Goal: Task Accomplishment & Management: Manage account settings

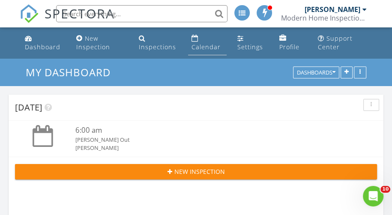
click at [201, 42] on link "Calendar" at bounding box center [207, 43] width 39 height 24
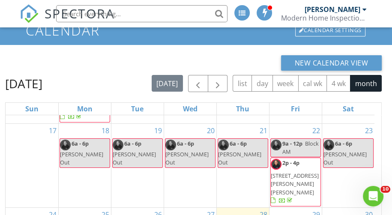
scroll to position [123, 0]
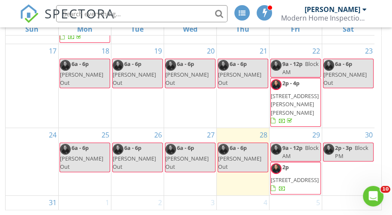
click at [307, 176] on span "30 Lake Rd, Columbia 06237" at bounding box center [295, 180] width 48 height 8
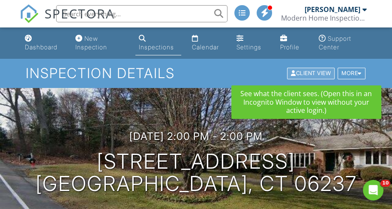
click at [312, 74] on div "Client View" at bounding box center [311, 74] width 48 height 12
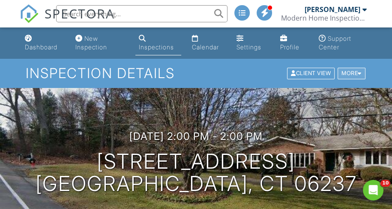
click at [359, 71] on div at bounding box center [360, 74] width 4 height 6
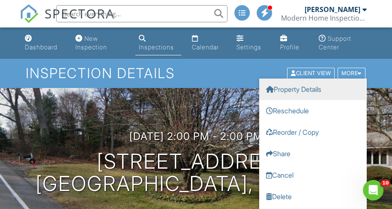
click at [296, 86] on link "Property Details" at bounding box center [312, 88] width 107 height 21
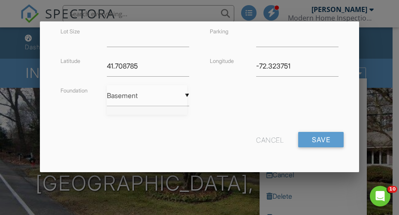
scroll to position [2, 0]
click at [184, 94] on div "▼ Basement Basement Slab Crawlspace Basement Slab Crawlspace" at bounding box center [148, 95] width 82 height 21
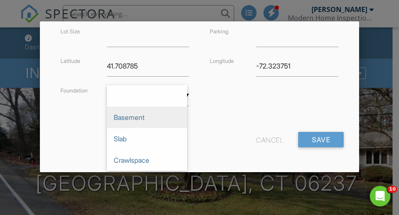
scroll to position [0, 0]
click at [223, 94] on div "Year Built 1950 Square Feet 2524 Lot Size Latitude 41.708785 Foundation ▼ Basem…" at bounding box center [199, 45] width 298 height 156
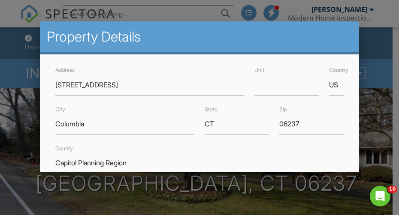
drag, startPoint x: 189, startPoint y: 32, endPoint x: 186, endPoint y: 43, distance: 11.7
click at [186, 43] on h2 "Property Details" at bounding box center [199, 36] width 305 height 17
click at [369, 114] on div at bounding box center [199, 91] width 399 height 269
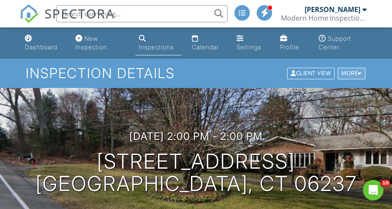
click at [360, 73] on div at bounding box center [360, 74] width 4 height 6
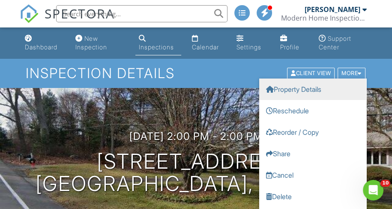
click at [299, 85] on link "Property Details" at bounding box center [312, 88] width 107 height 21
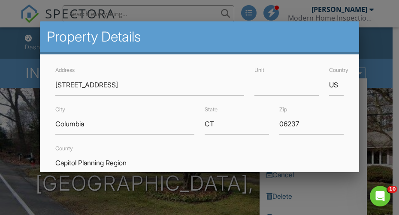
click at [373, 42] on div at bounding box center [199, 91] width 399 height 269
